Goal: Task Accomplishment & Management: Manage account settings

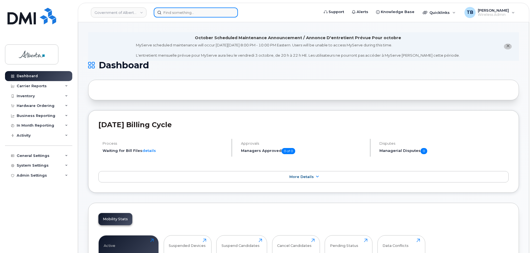
click at [175, 13] on input at bounding box center [196, 13] width 84 height 10
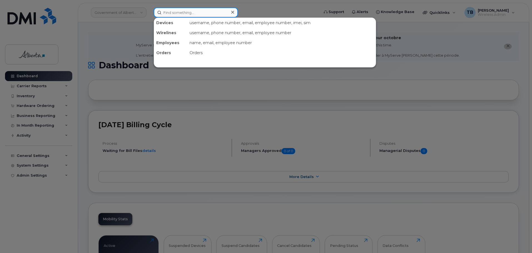
paste input "5873857197"
type input "5873857197"
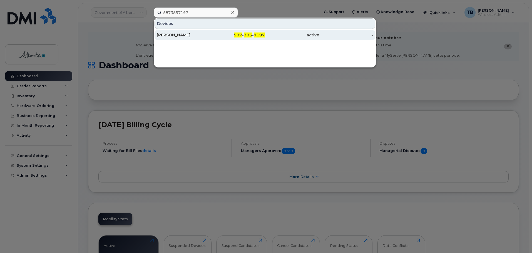
click at [168, 38] on div "Trevor Pratt" at bounding box center [184, 35] width 54 height 6
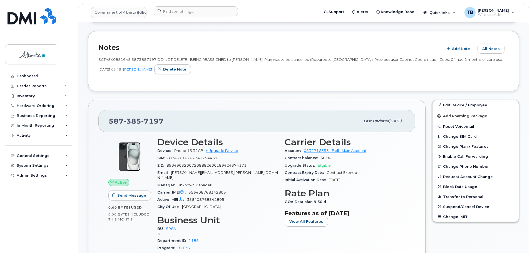
scroll to position [195, 0]
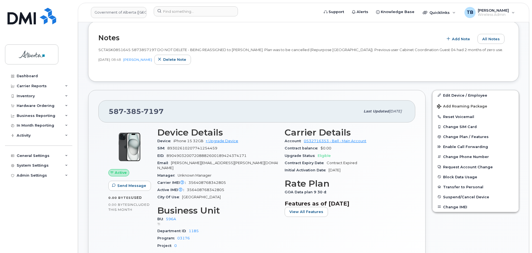
click at [110, 51] on span "SCTASK0851645 5873857197 DO NOT DELETE - BEING REASSIGNED to Trevor Pratt. Plan…" at bounding box center [300, 50] width 405 height 4
copy span "SCTASK0851645"
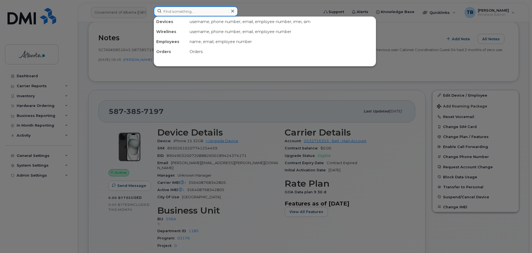
click at [172, 11] on input at bounding box center [196, 11] width 84 height 10
paste input "4038375335"
type input "4038375335"
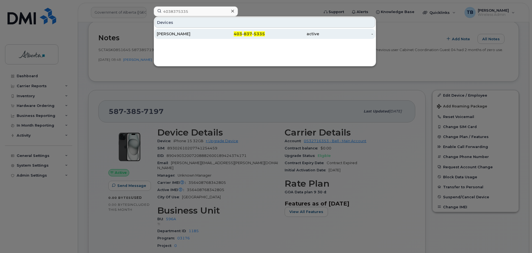
click at [173, 35] on div "Nellie Alcaraz" at bounding box center [184, 34] width 54 height 6
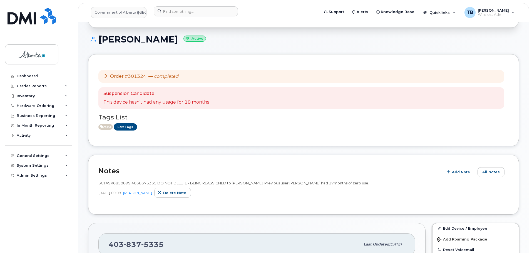
scroll to position [83, 0]
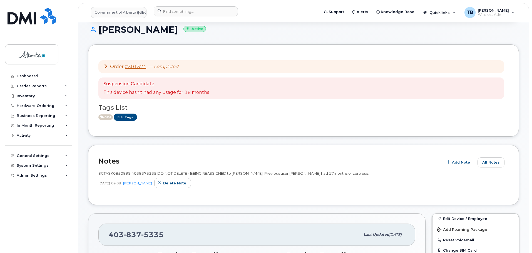
click at [116, 173] on span "SCTASK0850899 4038375335 DO NOT DELETE - BEING REASSIGNED to Nellie Alcaraz. Pr…" at bounding box center [233, 173] width 271 height 4
copy span "SCTASK0850899"
click at [161, 9] on input at bounding box center [196, 11] width 84 height 10
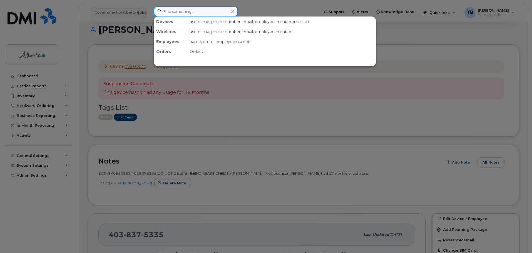
paste input "5873857194"
type input "5873857194"
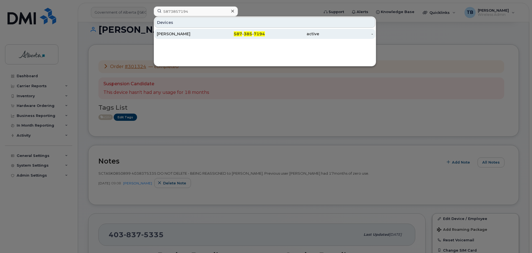
click at [176, 33] on div "[PERSON_NAME]" at bounding box center [184, 34] width 54 height 6
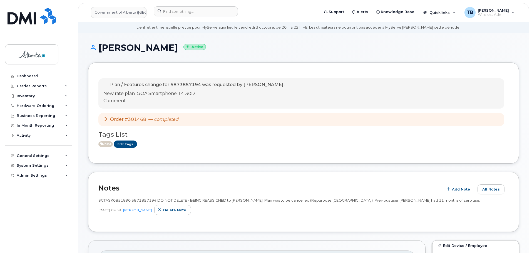
scroll to position [28, 0]
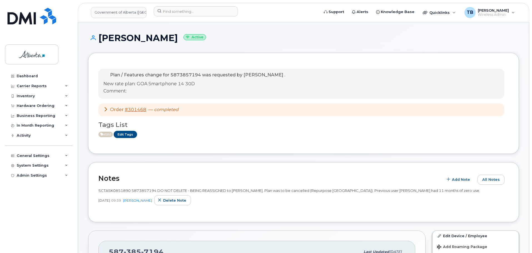
click at [117, 188] on div "SCTASK0851890 5873857194 DO NOT DELETE - BEING REASSIGNED to Sidney Horlick. Pl…" at bounding box center [303, 199] width 410 height 28
click at [117, 189] on span "SCTASK0851890 5873857194 DO NOT DELETE - BEING REASSIGNED to Sidney Horlick. Pl…" at bounding box center [289, 190] width 382 height 4
copy span "SCTASK0851890"
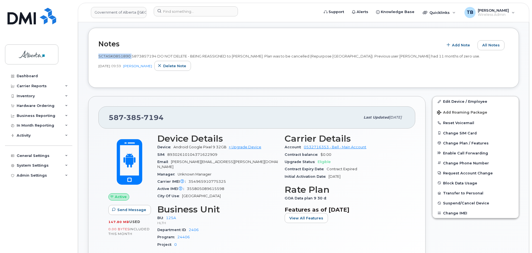
scroll to position [195, 0]
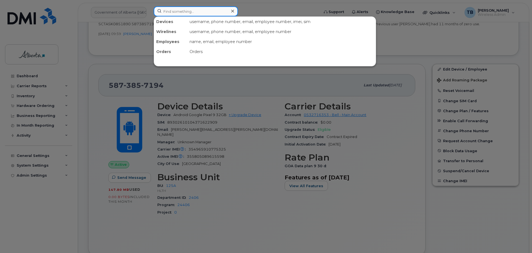
click at [190, 13] on input at bounding box center [196, 11] width 84 height 10
paste input "5873857305"
type input "5873857305"
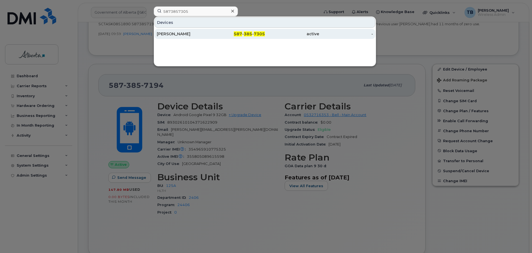
click at [181, 34] on div "Sherry Wynnyk" at bounding box center [184, 34] width 54 height 6
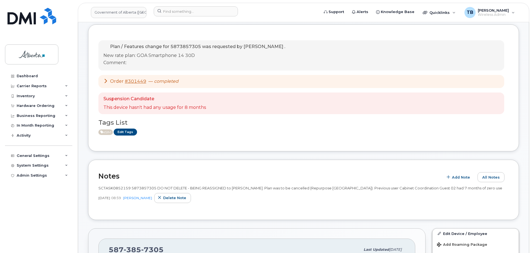
scroll to position [56, 0]
click at [115, 188] on span "SCTASK0852159 5873857305 DO NOT DELETE - BEING REASSIGNED to [PERSON_NAME]. Pla…" at bounding box center [300, 188] width 404 height 4
copy span "SCTASK0852159"
click at [41, 23] on img at bounding box center [32, 16] width 49 height 17
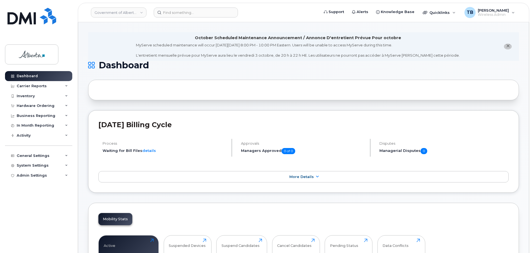
click at [170, 13] on input at bounding box center [196, 13] width 84 height 10
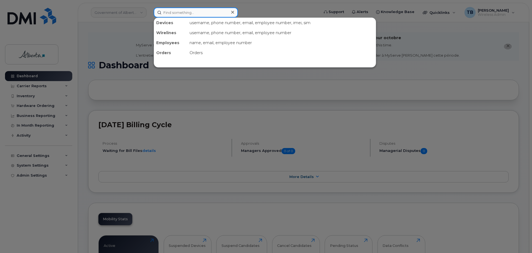
paste input "5873857194"
type input "5873857194"
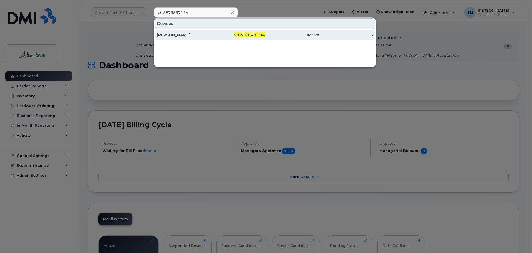
click at [174, 35] on div "[PERSON_NAME]" at bounding box center [184, 35] width 54 height 6
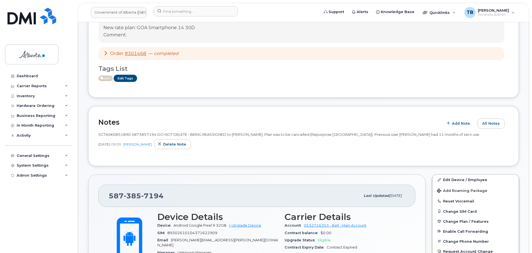
scroll to position [111, 0]
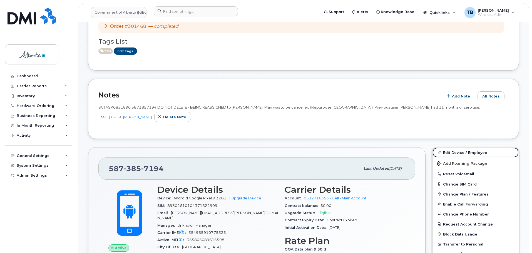
drag, startPoint x: 453, startPoint y: 154, endPoint x: 298, endPoint y: 85, distance: 169.5
click at [453, 154] on link "Edit Device / Employee" at bounding box center [475, 153] width 86 height 10
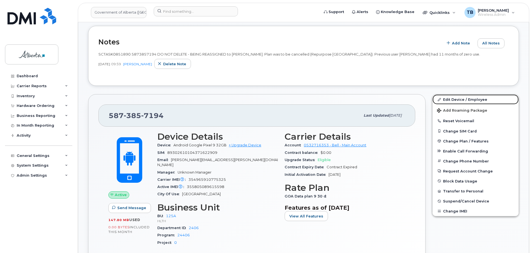
scroll to position [195, 0]
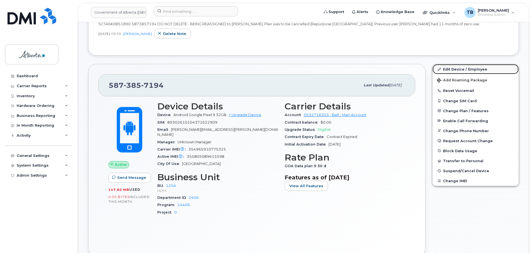
click at [450, 71] on link "Edit Device / Employee" at bounding box center [475, 69] width 86 height 10
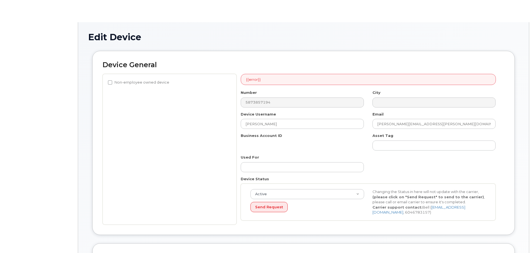
select select "4120335"
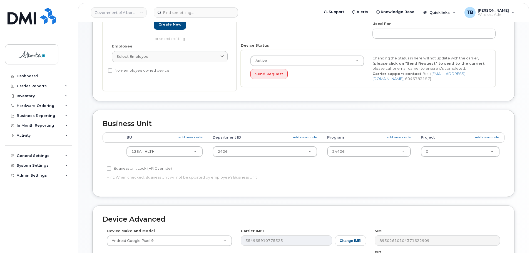
scroll to position [195, 0]
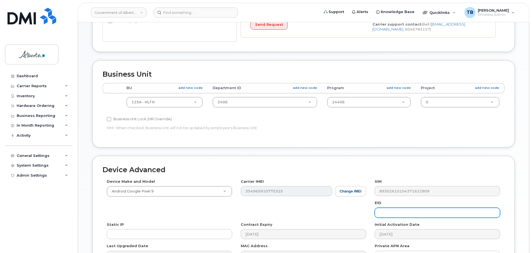
click at [395, 217] on input "text" at bounding box center [437, 213] width 125 height 10
paste input "89302610207741288127"
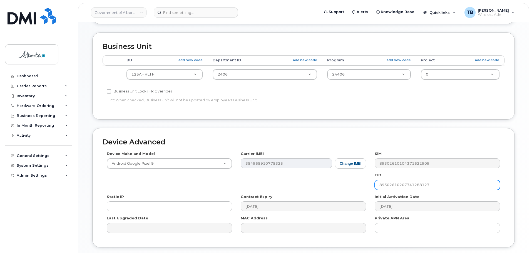
scroll to position [264, 0]
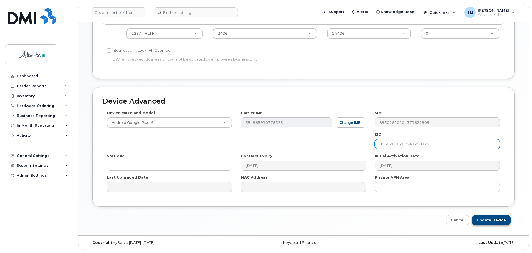
type input "89302610207741288127"
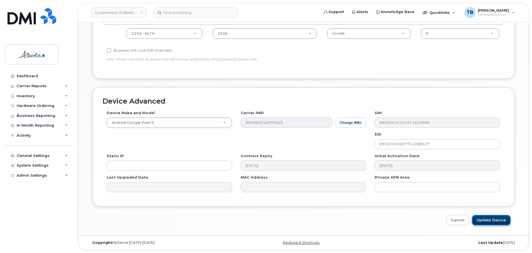
click at [492, 218] on input "Update Device" at bounding box center [491, 220] width 39 height 10
type input "Saving..."
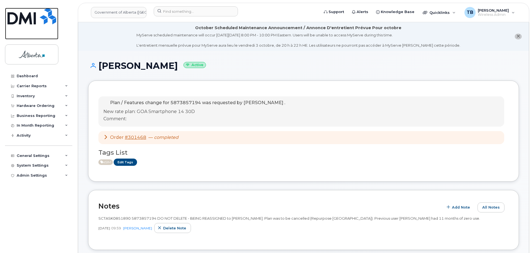
click at [37, 22] on img at bounding box center [32, 16] width 49 height 17
